Goal: Task Accomplishment & Management: Manage account settings

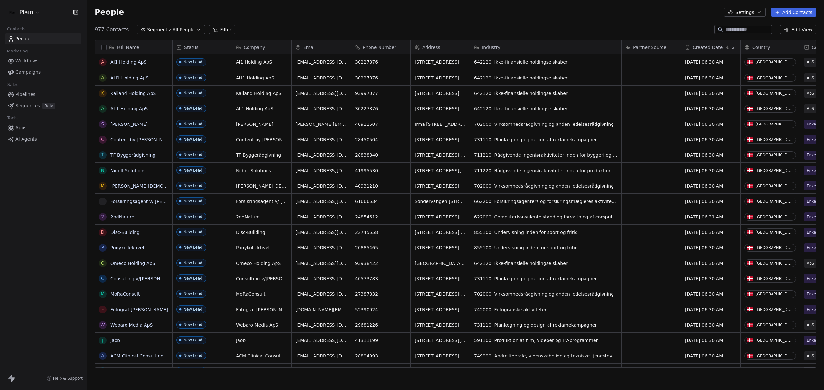
scroll to position [338, 732]
click at [29, 11] on html "Plain Contacts People Marketing Workflows Campaigns Sales Pipelines Sequences B…" at bounding box center [412, 195] width 824 height 390
click at [232, 17] on html "Plain Contacts People Marketing Workflows Campaigns Sales Pipelines Sequences B…" at bounding box center [412, 195] width 824 height 390
click at [32, 61] on span "Workflows" at bounding box center [26, 61] width 23 height 7
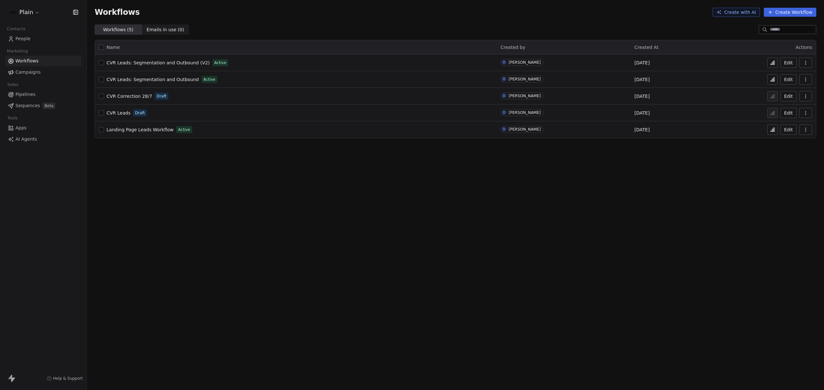
click at [239, 258] on div "Workflows Create with AI Create Workflow Workflows ( 5 ) Workflows ( 5 ) Emails…" at bounding box center [455, 195] width 737 height 390
click at [169, 62] on span "CVR Leads: Segmentation and Outbound (V2)" at bounding box center [158, 62] width 103 height 5
click at [773, 65] on icon at bounding box center [772, 62] width 5 height 5
click at [168, 61] on span "CVR Leads: Segmentation and Outbound (V2)" at bounding box center [158, 62] width 103 height 5
click at [774, 63] on icon at bounding box center [772, 62] width 5 height 5
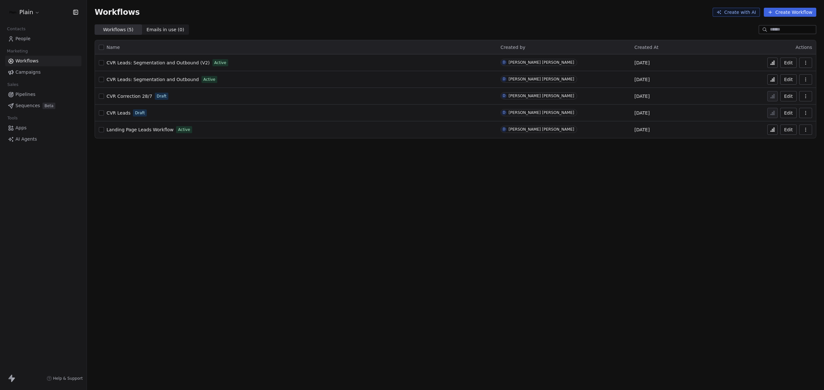
click at [288, 319] on div "Workflows Create with AI Create Workflow Workflows ( 5 ) Workflows ( 5 ) Emails…" at bounding box center [455, 195] width 737 height 390
click at [166, 80] on span "CVR Leads: Segmentation and Outbound" at bounding box center [153, 79] width 92 height 5
click at [32, 16] on html "Plain Contacts People Marketing Workflows Campaigns Sales Pipelines Sequences B…" at bounding box center [412, 195] width 824 height 390
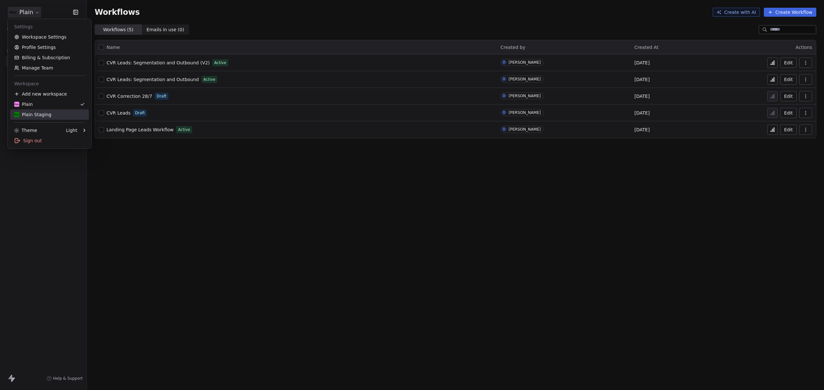
click at [43, 114] on div "Plain Staging" at bounding box center [32, 114] width 37 height 6
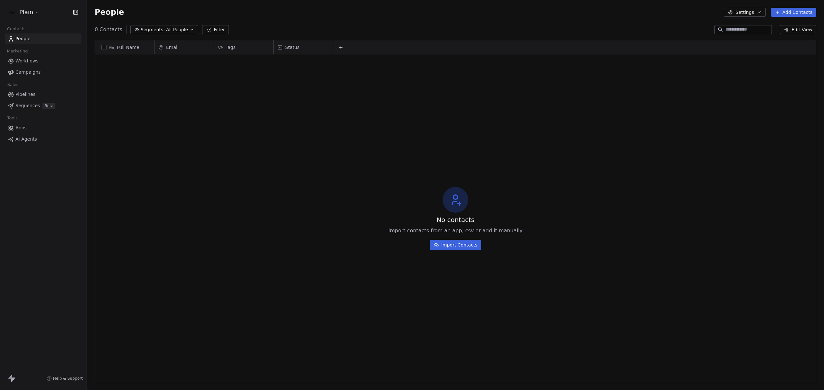
scroll to position [338, 732]
click at [47, 196] on div "Plain Contacts People Marketing Workflows Campaigns Sales Pipelines Sequences B…" at bounding box center [43, 195] width 87 height 390
click at [29, 70] on span "Campaigns" at bounding box center [27, 72] width 25 height 7
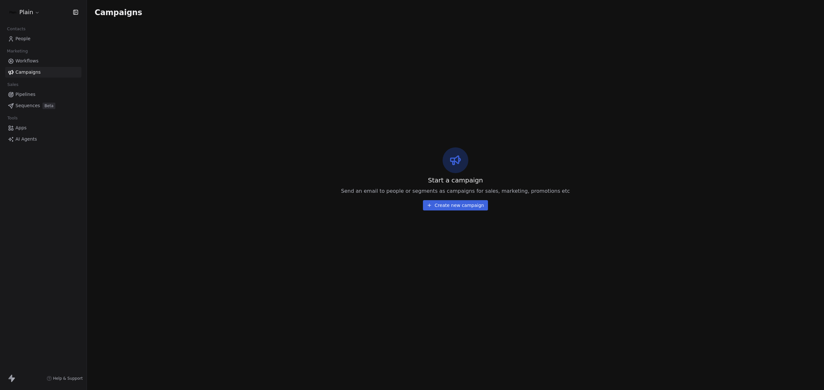
click at [34, 60] on span "Workflows" at bounding box center [26, 61] width 23 height 7
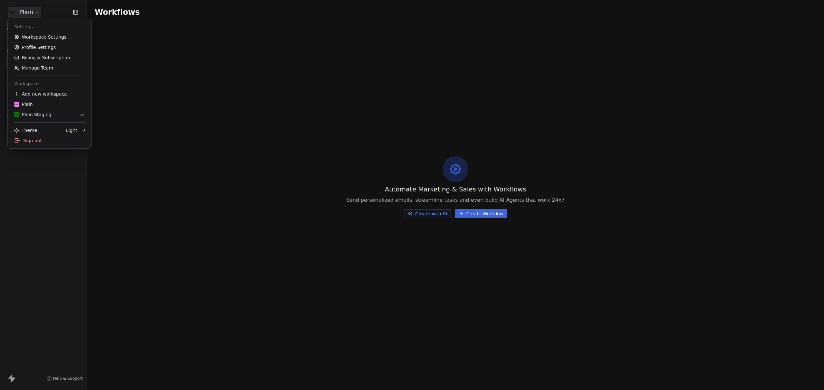
click at [25, 10] on html "Plain Contacts People Marketing Workflows Campaigns Sales Pipelines Sequences B…" at bounding box center [412, 195] width 824 height 390
click at [38, 102] on div "Plain" at bounding box center [49, 104] width 71 height 6
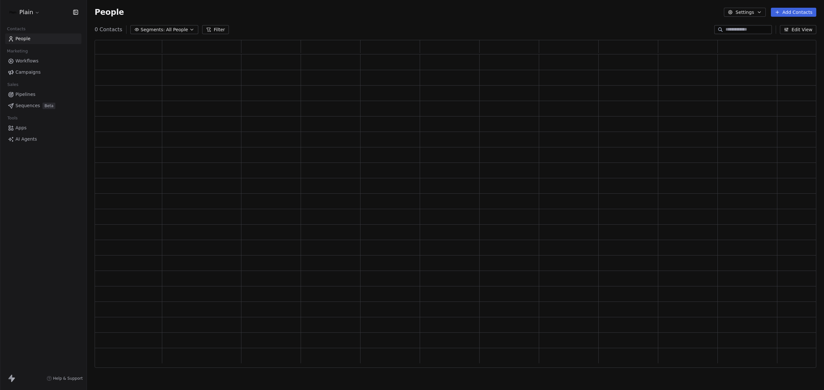
scroll to position [323, 717]
click at [41, 208] on div "Plain Contacts People Marketing Workflows Campaigns Sales Pipelines Sequences B…" at bounding box center [43, 195] width 87 height 390
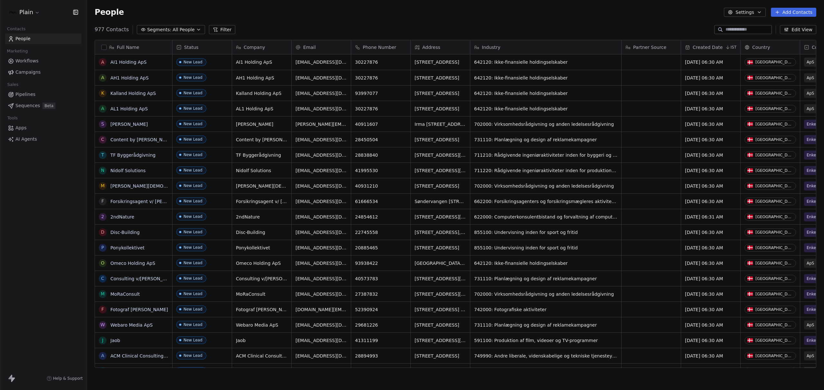
scroll to position [338, 732]
drag, startPoint x: 73, startPoint y: 248, endPoint x: 67, endPoint y: 245, distance: 6.8
click at [72, 247] on div "Plain Contacts People Marketing Workflows Campaigns Sales Pipelines Sequences B…" at bounding box center [43, 195] width 87 height 390
click at [36, 18] on div "Plain" at bounding box center [43, 12] width 87 height 24
click at [33, 15] on html "Plain Contacts People Marketing Workflows Campaigns Sales Pipelines Sequences B…" at bounding box center [412, 195] width 824 height 390
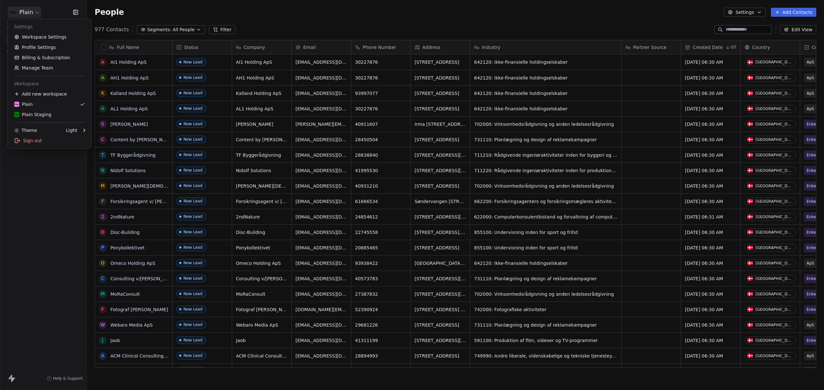
drag, startPoint x: 26, startPoint y: 206, endPoint x: 35, endPoint y: 166, distance: 40.6
click at [26, 206] on html "Plain Contacts People Marketing Workflows Campaigns Sales Pipelines Sequences B…" at bounding box center [412, 195] width 824 height 390
click at [25, 62] on span "Workflows" at bounding box center [26, 61] width 23 height 7
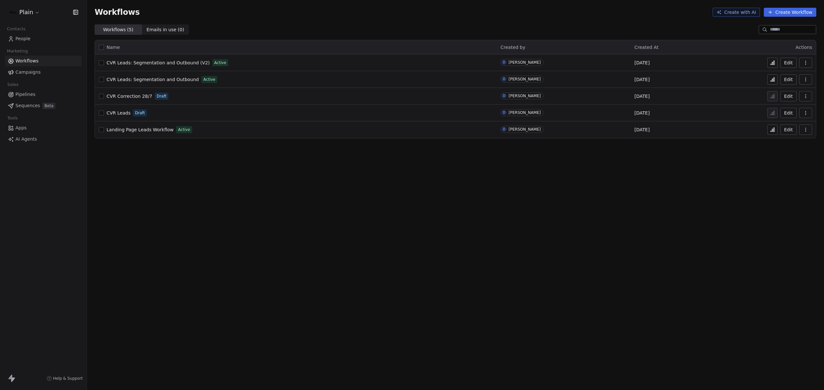
click at [166, 65] on link "CVR Leads: Segmentation and Outbound (V2)" at bounding box center [158, 63] width 103 height 6
click at [162, 62] on span "CVR Leads: Segmentation and Outbound (V2)" at bounding box center [158, 62] width 103 height 5
drag, startPoint x: 576, startPoint y: 228, endPoint x: 584, endPoint y: 214, distance: 16.3
click at [576, 228] on div "Workflows Create with AI Create Workflow Workflows ( 5 ) Workflows ( 5 ) Emails…" at bounding box center [455, 195] width 737 height 390
click at [808, 63] on button "button" at bounding box center [805, 63] width 13 height 10
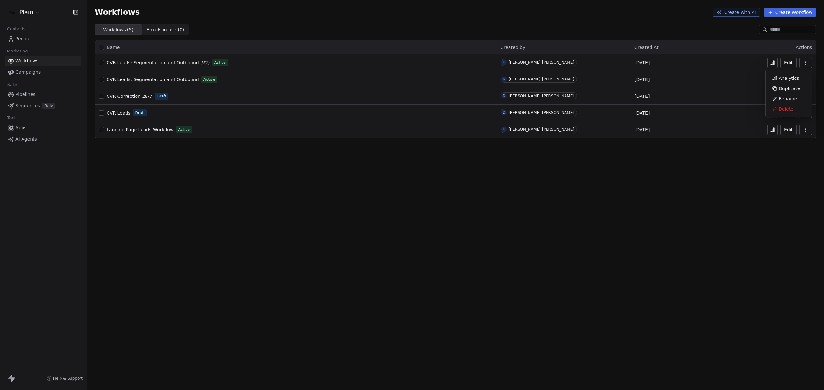
click at [671, 198] on div "Workflows Create with AI Create Workflow Workflows ( 5 ) Workflows ( 5 ) Emails…" at bounding box center [455, 195] width 737 height 390
click at [158, 64] on span "CVR Leads: Segmentation and Outbound (V2)" at bounding box center [158, 62] width 103 height 5
click at [22, 13] on html "Plain Contacts People Marketing Workflows Campaigns Sales Pipelines Sequences B…" at bounding box center [412, 195] width 824 height 390
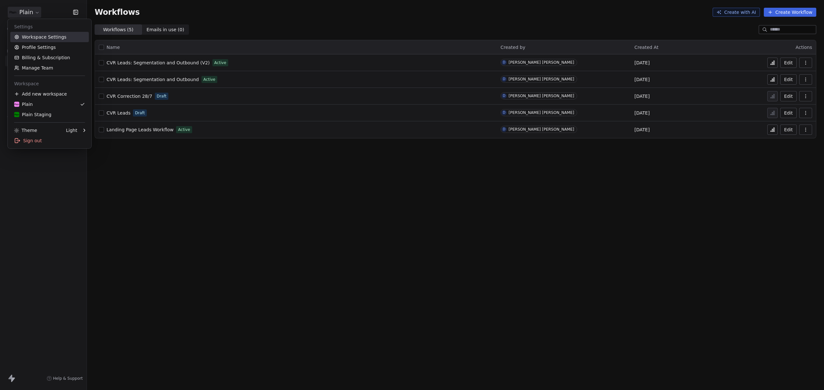
click at [38, 37] on link "Workspace Settings" at bounding box center [49, 37] width 79 height 10
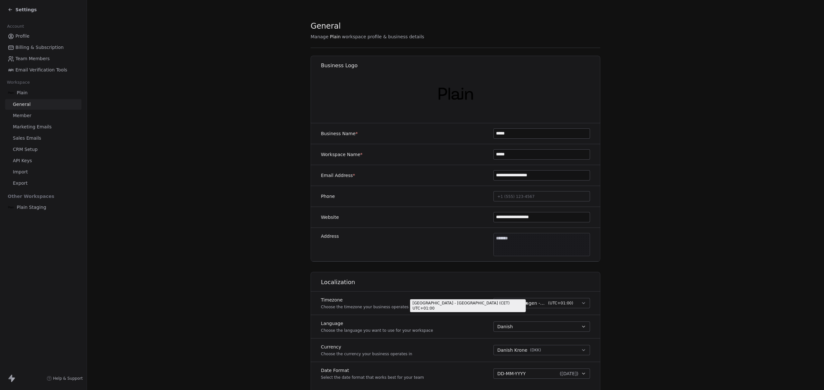
click at [567, 305] on span "( UTC+01:00 )" at bounding box center [560, 303] width 25 height 6
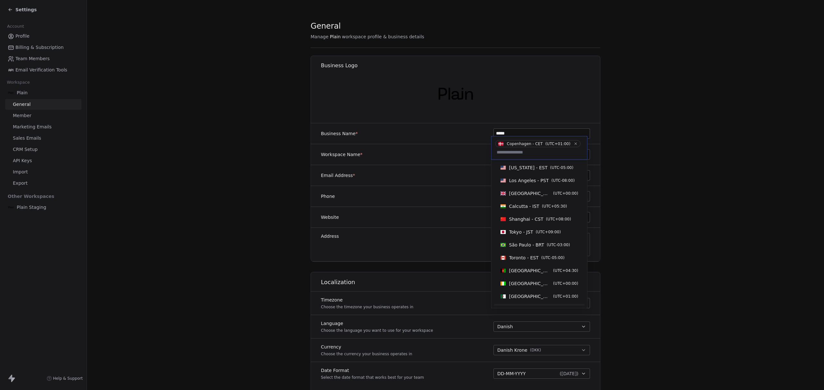
click at [670, 277] on html "**********" at bounding box center [412, 195] width 824 height 390
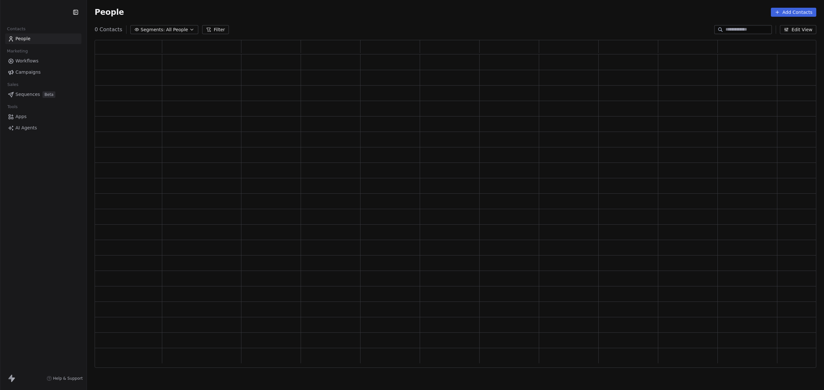
scroll to position [323, 717]
